Goal: Consume media (video, audio): Consume media (video, audio)

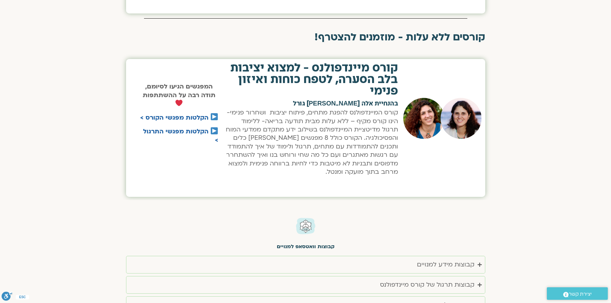
scroll to position [481, 0]
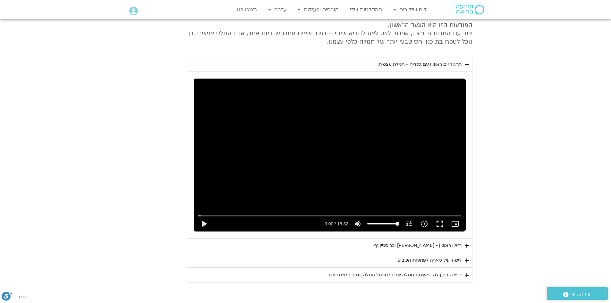
scroll to position [321, 0]
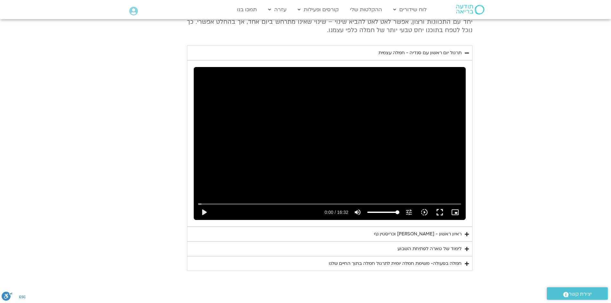
click at [466, 248] on icon "Accordion. Open links with Enter or Space, close with Escape, and navigate with…" at bounding box center [467, 249] width 4 height 5
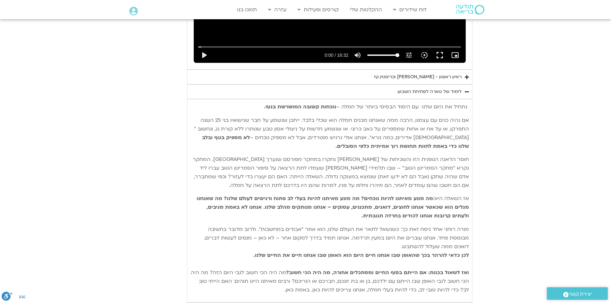
scroll to position [513, 0]
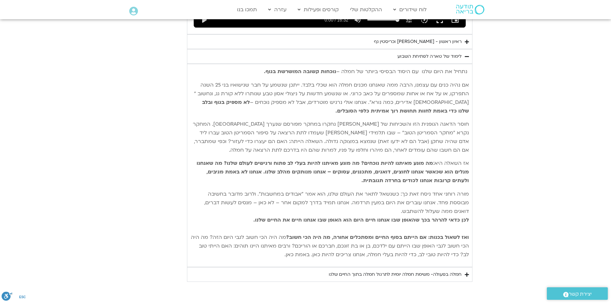
drag, startPoint x: 291, startPoint y: 257, endPoint x: 468, endPoint y: 69, distance: 258.1
click at [468, 69] on div "נתחיל את היום שלנו עם היסוד הבסיסי ביותר של חמלה – נוכחות קשובה המושרשת בגוף. א…" at bounding box center [329, 163] width 278 height 192
copy div "נתחיל את היום שלנו עם היסוד הבסיסי ביותר של חמלה – נוכחות קשובה המושרשת בגוף. א…"
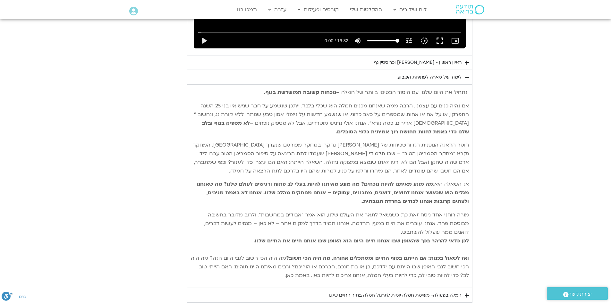
scroll to position [481, 0]
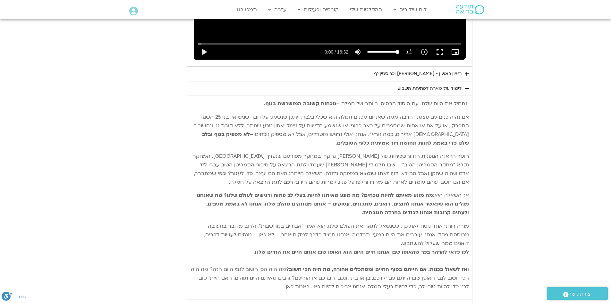
click at [465, 74] on icon "Accordion. Open links with Enter or Space, close with Escape, and navigate with…" at bounding box center [467, 73] width 4 height 5
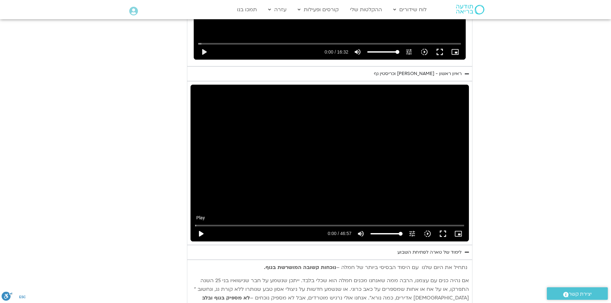
click at [204, 235] on button "play_arrow" at bounding box center [200, 233] width 15 height 15
click at [204, 232] on button "pause" at bounding box center [200, 233] width 15 height 15
click at [219, 225] on input "Seek" at bounding box center [329, 225] width 269 height 4
click at [199, 233] on button "play_arrow" at bounding box center [200, 233] width 15 height 15
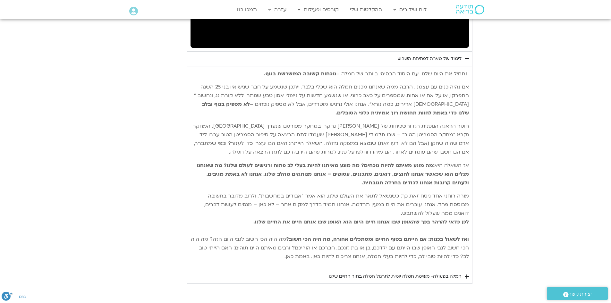
scroll to position [769, 0]
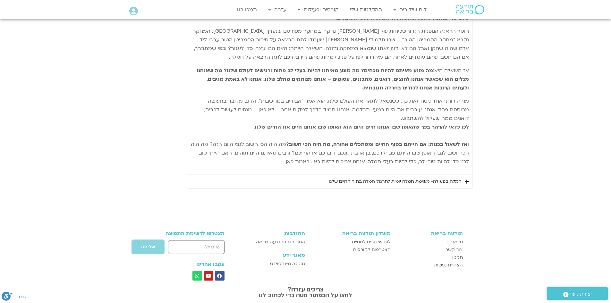
click at [467, 182] on icon "Accordion. Open links with Enter or Space, close with Escape, and navigate with…" at bounding box center [467, 181] width 4 height 5
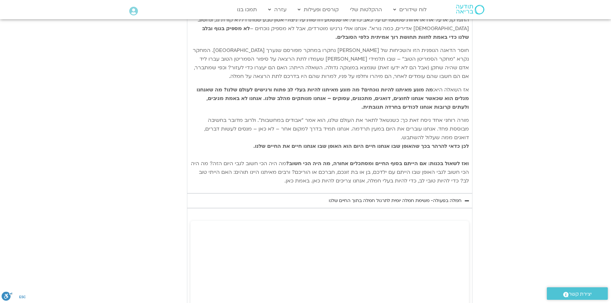
scroll to position [737, 0]
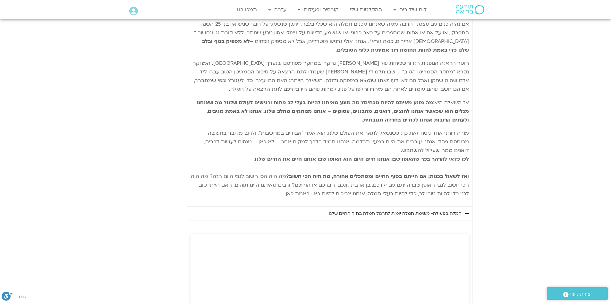
click at [467, 213] on icon "Accordion. Open links with Enter or Space, close with Escape, and navigate with…" at bounding box center [467, 213] width 4 height 5
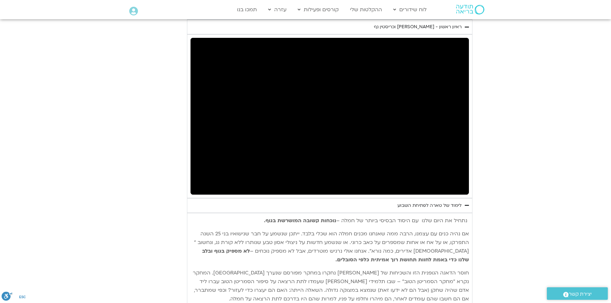
scroll to position [481, 0]
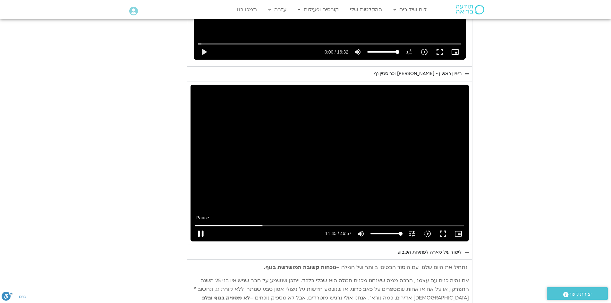
click at [197, 232] on button "pause" at bounding box center [200, 233] width 15 height 15
click at [202, 232] on button "play_arrow" at bounding box center [200, 233] width 15 height 15
click at [201, 231] on button "pause" at bounding box center [200, 233] width 15 height 15
click at [201, 232] on button "play_arrow" at bounding box center [200, 233] width 15 height 15
click at [319, 226] on input "Seek" at bounding box center [329, 225] width 269 height 4
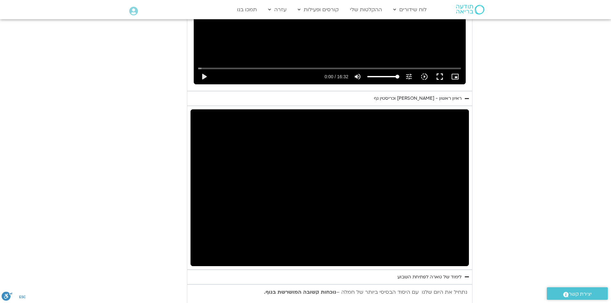
scroll to position [449, 0]
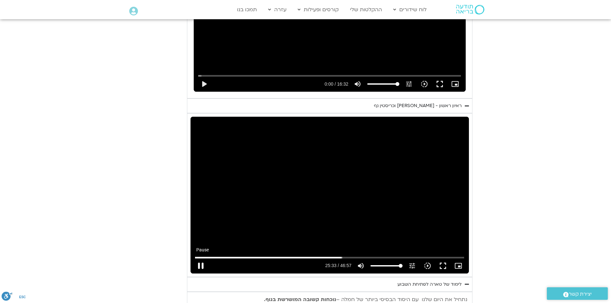
click at [199, 264] on button "pause" at bounding box center [200, 265] width 15 height 15
type input "1533.937849"
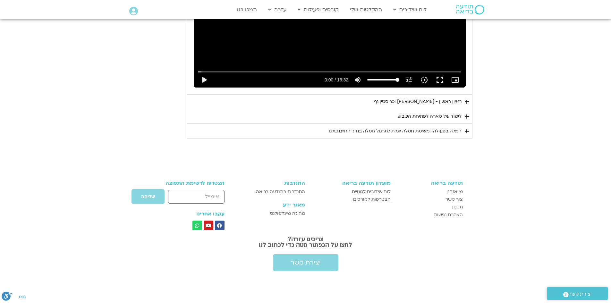
scroll to position [454, 0]
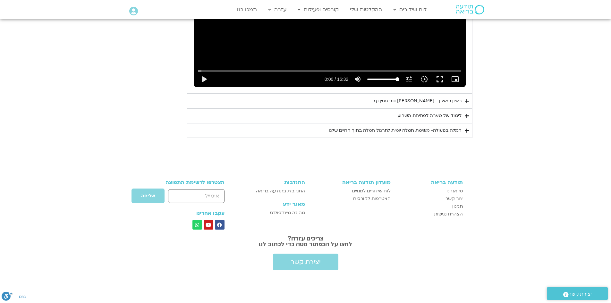
click at [466, 102] on icon "Accordion. Open links with Enter or Space, close with Escape, and navigate with…" at bounding box center [467, 101] width 4 height 5
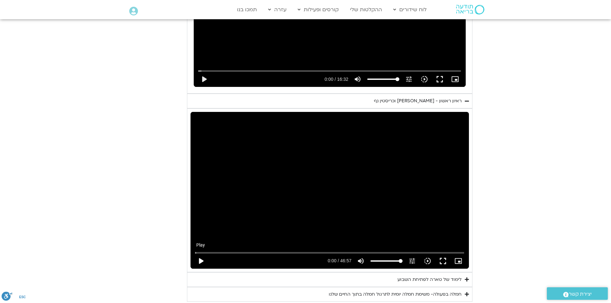
click at [199, 260] on button "play_arrow" at bounding box center [200, 260] width 15 height 15
click at [316, 249] on div "Skip Ad 21:04 pause 0:01 / 46:57 volume_up Mute tune Resolution Auto 720p slow_…" at bounding box center [329, 258] width 273 height 21
click at [323, 253] on input "Seek" at bounding box center [329, 253] width 269 height 4
click at [329, 252] on input "Seek" at bounding box center [329, 253] width 269 height 4
click at [198, 260] on button "pause" at bounding box center [200, 260] width 15 height 15
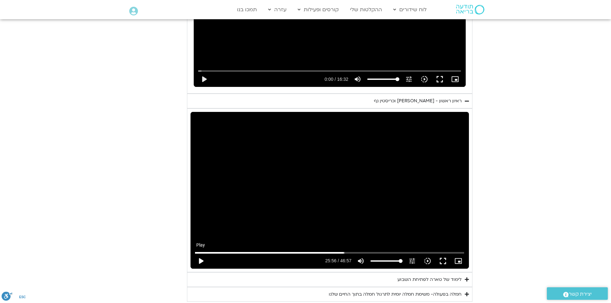
click at [200, 262] on button "play_arrow" at bounding box center [200, 260] width 15 height 15
click at [202, 261] on button "pause" at bounding box center [200, 260] width 15 height 15
click at [203, 262] on button "play_arrow" at bounding box center [200, 260] width 15 height 15
click at [376, 252] on input "Seek" at bounding box center [329, 253] width 269 height 4
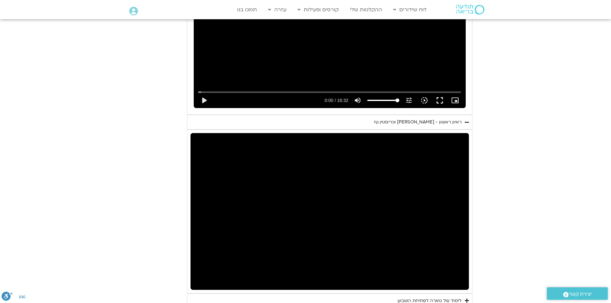
scroll to position [486, 0]
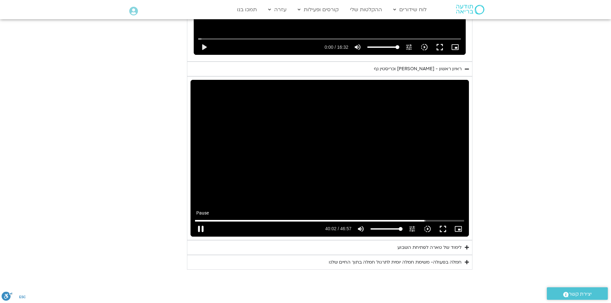
click at [203, 227] on button "pause" at bounding box center [200, 228] width 15 height 15
click at [201, 224] on button "play_arrow" at bounding box center [200, 228] width 15 height 15
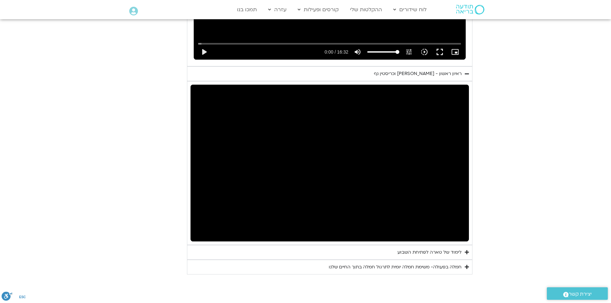
scroll to position [617, 0]
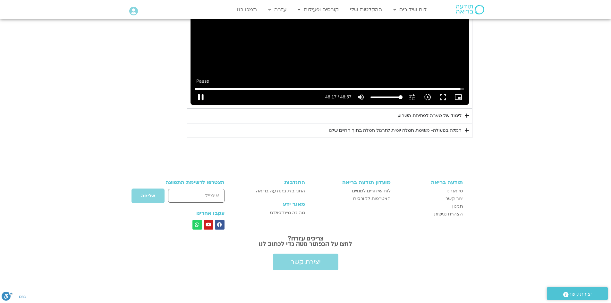
click at [202, 97] on button "pause" at bounding box center [200, 96] width 15 height 15
type input "2777.647335"
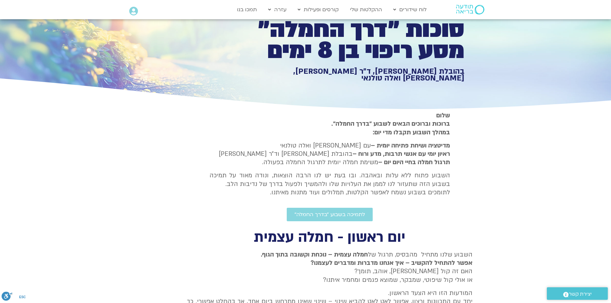
scroll to position [0, 0]
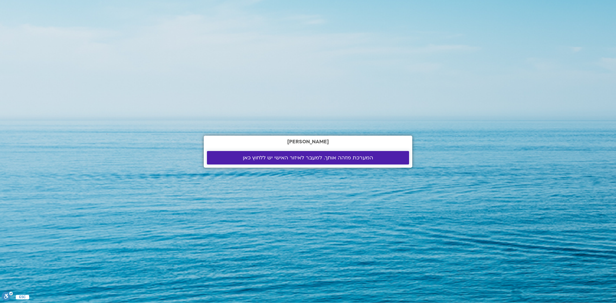
click at [322, 157] on span "המערכת מזהה אותך. למעבר לאיזור האישי יש ללחוץ כאן" at bounding box center [308, 158] width 130 height 6
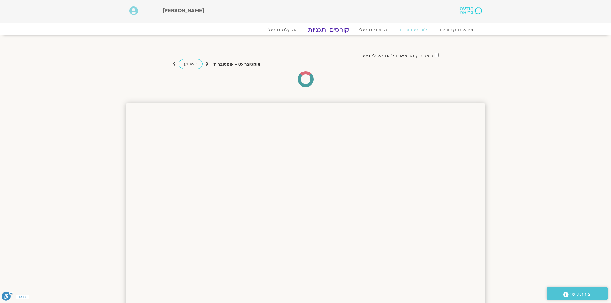
click at [338, 31] on link "קורסים ותכניות" at bounding box center [328, 30] width 56 height 8
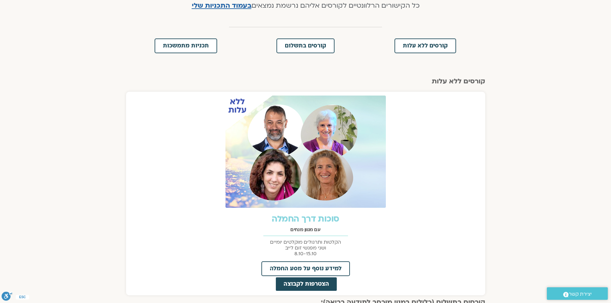
scroll to position [256, 0]
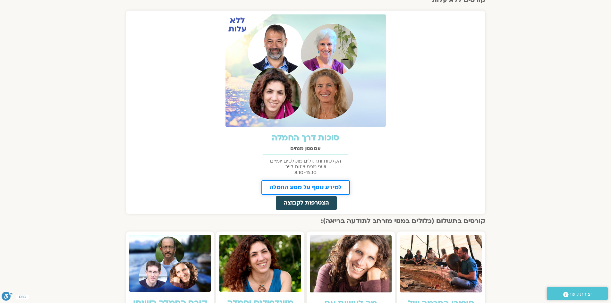
click at [317, 194] on link "למידע נוסף על מסע החמלה" at bounding box center [305, 187] width 88 height 15
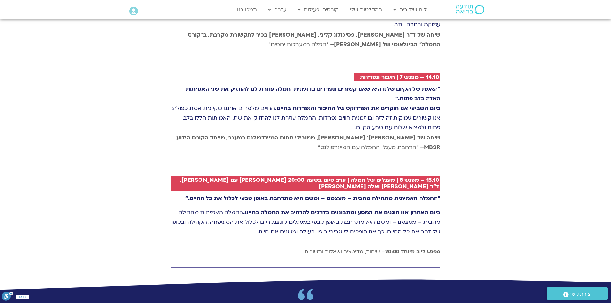
scroll to position [1539, 0]
